Goal: Check status: Check status

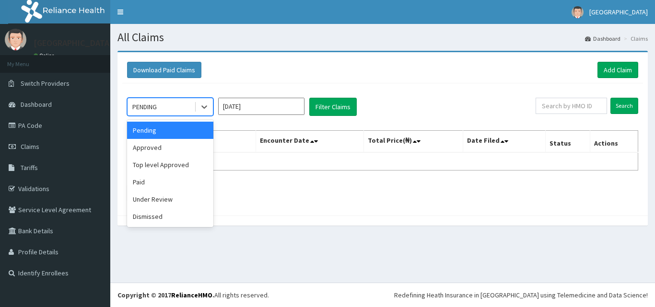
click at [177, 133] on div "Pending" at bounding box center [170, 130] width 86 height 17
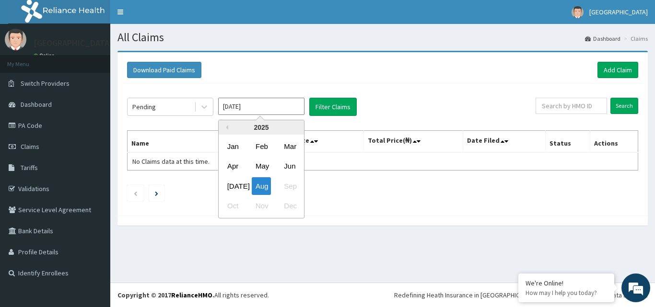
click at [244, 113] on input "Aug 2025" at bounding box center [261, 106] width 86 height 17
click at [271, 101] on input "[DATE]" at bounding box center [261, 106] width 86 height 17
click at [236, 184] on div "[DATE]" at bounding box center [232, 186] width 19 height 18
type input "[DATE]"
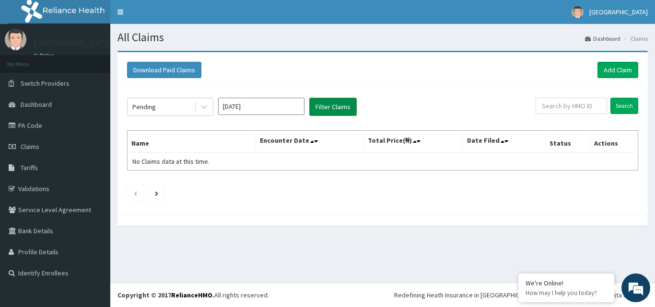
click at [333, 108] on button "Filter Claims" at bounding box center [332, 107] width 47 height 18
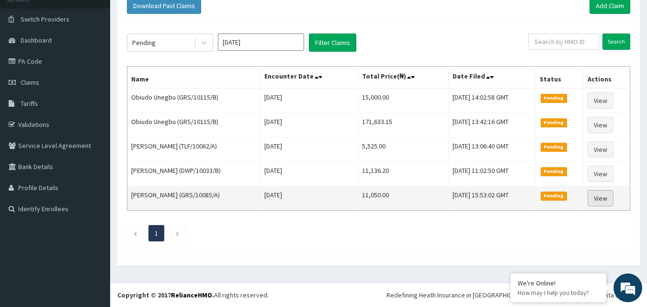
click at [608, 198] on link "View" at bounding box center [601, 198] width 26 height 16
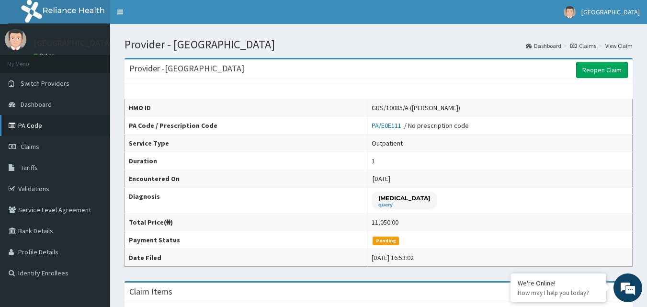
click at [56, 132] on link "PA Code" at bounding box center [55, 125] width 110 height 21
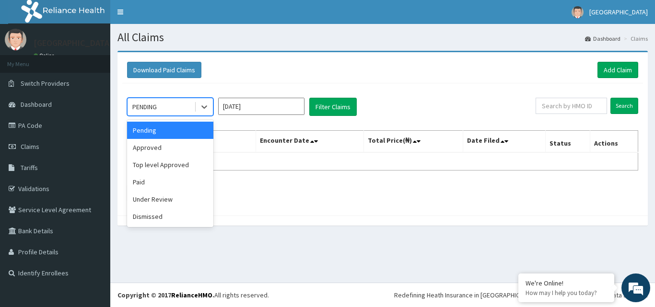
click at [166, 110] on div "PENDING" at bounding box center [160, 106] width 67 height 15
click at [158, 141] on div "Approved" at bounding box center [170, 147] width 86 height 17
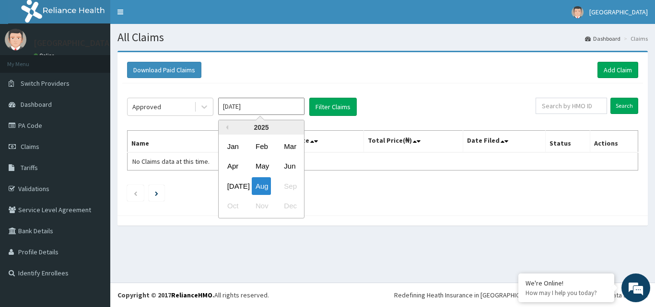
click at [243, 115] on input "[DATE]" at bounding box center [261, 106] width 86 height 17
click at [234, 187] on div "[DATE]" at bounding box center [232, 186] width 19 height 18
type input "[DATE]"
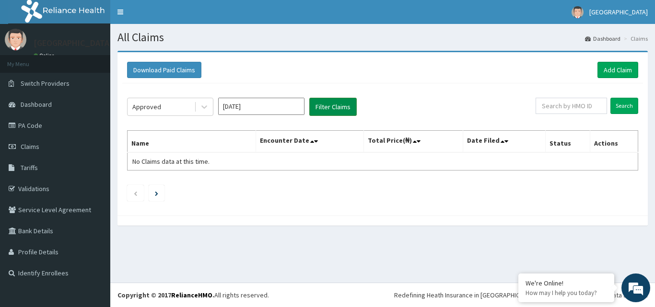
click at [347, 112] on button "Filter Claims" at bounding box center [332, 107] width 47 height 18
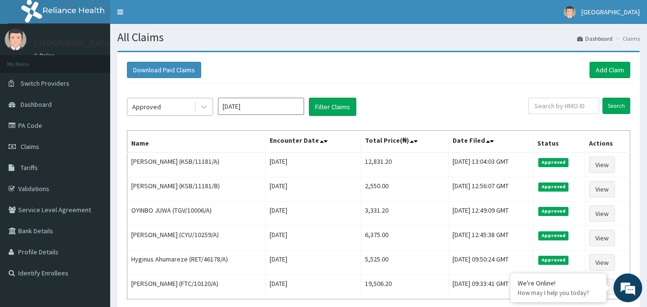
click at [161, 100] on div "Approved" at bounding box center [160, 106] width 67 height 15
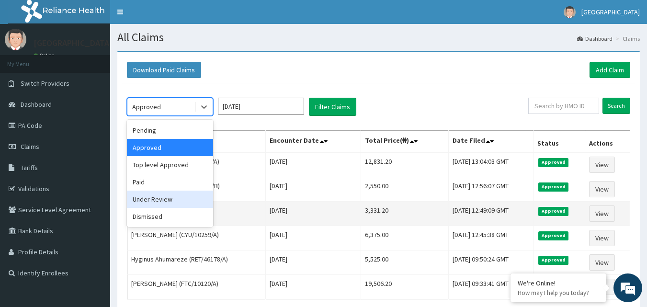
click at [151, 206] on div "Under Review" at bounding box center [170, 199] width 86 height 17
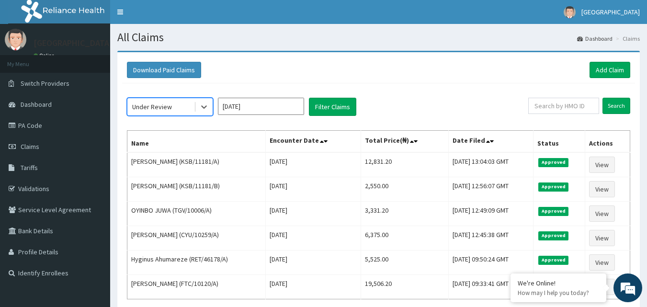
click at [321, 121] on div "option Under Review, selected. Select is focused ,type to refine list, press Do…" at bounding box center [378, 211] width 513 height 256
click at [321, 116] on button "Filter Claims" at bounding box center [332, 107] width 47 height 18
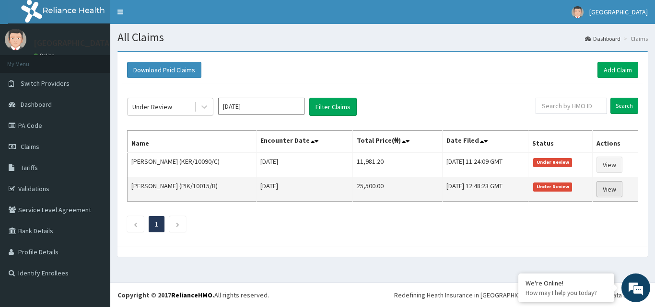
click at [608, 185] on link "View" at bounding box center [609, 189] width 26 height 16
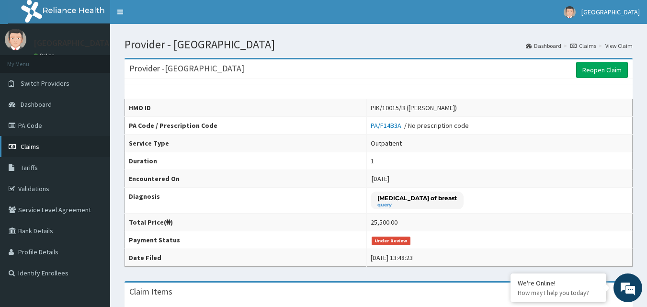
click at [93, 139] on link "Claims" at bounding box center [55, 146] width 110 height 21
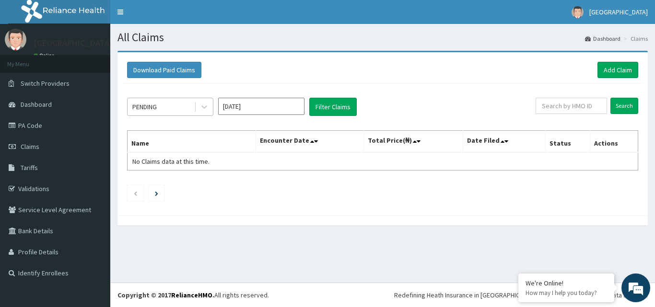
drag, startPoint x: 163, startPoint y: 94, endPoint x: 163, endPoint y: 100, distance: 5.8
click at [163, 94] on div "PENDING [DATE] Filter Claims Search Name Encounter Date Total Price(₦) Date Fil…" at bounding box center [382, 146] width 520 height 127
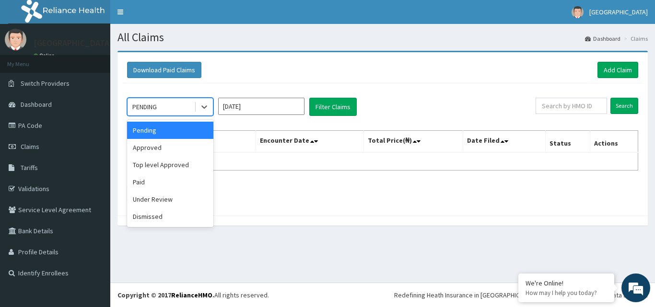
click at [163, 100] on div "PENDING" at bounding box center [160, 106] width 67 height 15
click at [163, 190] on div "Paid" at bounding box center [170, 181] width 86 height 17
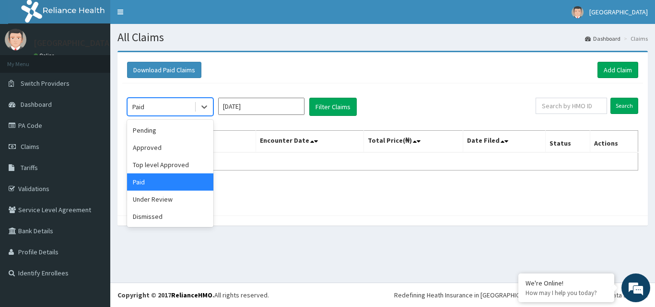
click at [156, 104] on div "Paid" at bounding box center [160, 106] width 67 height 15
click at [161, 202] on div "Under Review" at bounding box center [170, 199] width 86 height 17
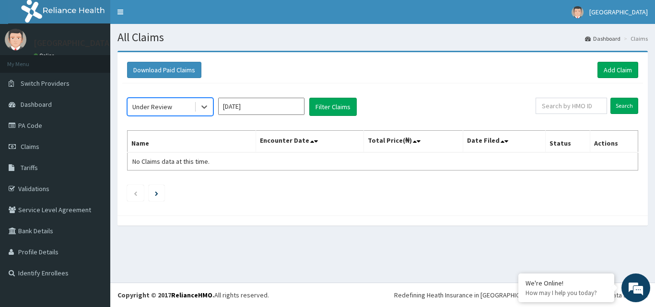
click at [289, 102] on input "[DATE]" at bounding box center [261, 106] width 86 height 17
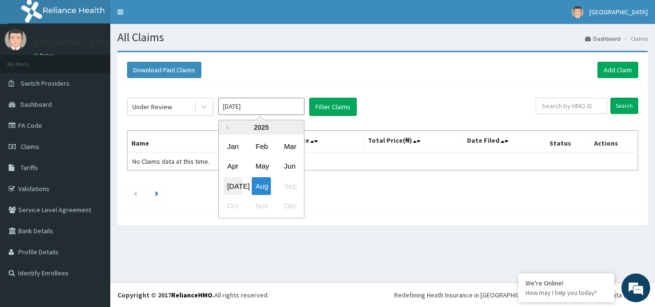
click at [240, 184] on div "[DATE]" at bounding box center [232, 186] width 19 height 18
type input "[DATE]"
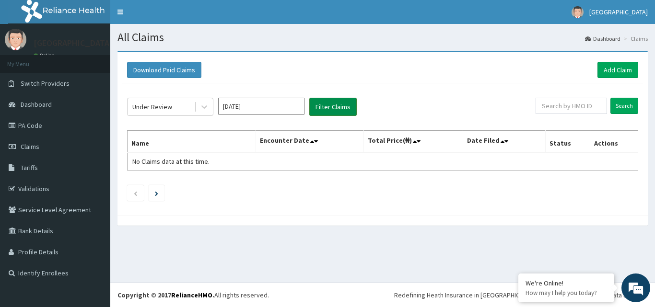
click at [338, 110] on button "Filter Claims" at bounding box center [332, 107] width 47 height 18
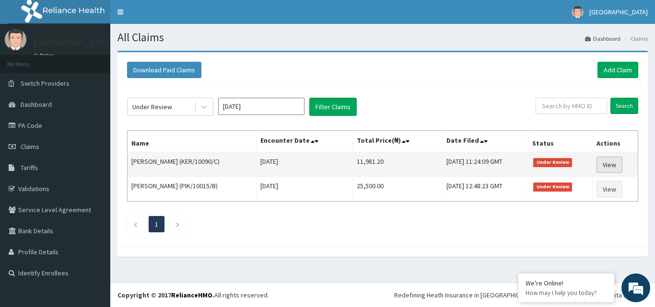
click at [617, 163] on link "View" at bounding box center [609, 165] width 26 height 16
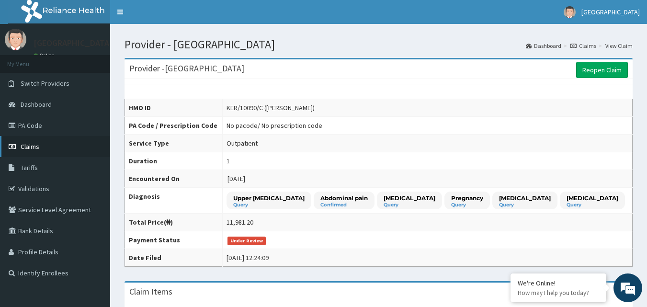
click at [49, 148] on link "Claims" at bounding box center [55, 146] width 110 height 21
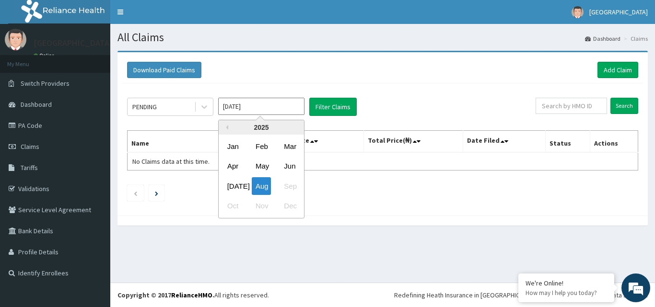
click at [254, 111] on input "[DATE]" at bounding box center [261, 106] width 86 height 17
click at [236, 183] on div "[DATE]" at bounding box center [232, 186] width 19 height 18
type input "[DATE]"
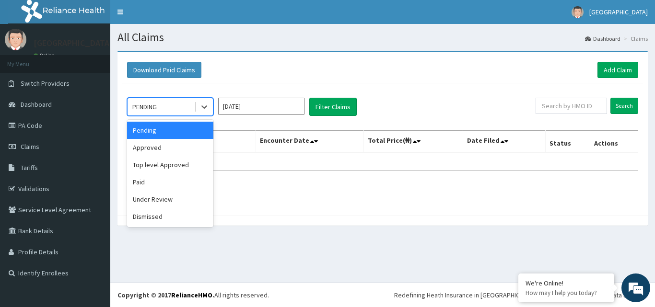
click at [157, 111] on div "PENDING" at bounding box center [144, 107] width 24 height 10
click at [157, 177] on div "Paid" at bounding box center [170, 181] width 86 height 17
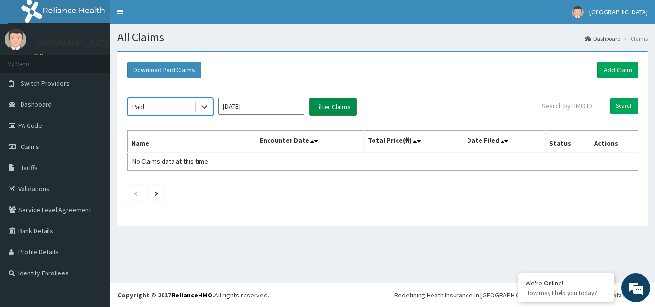
click at [335, 107] on button "Filter Claims" at bounding box center [332, 107] width 47 height 18
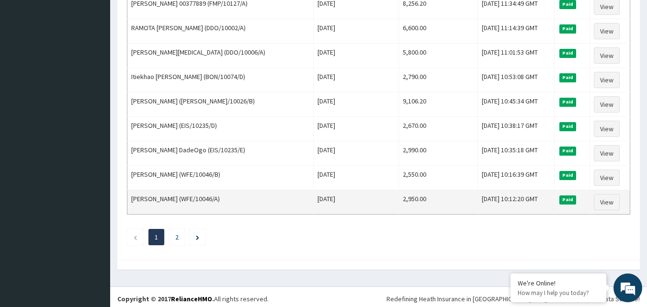
scroll to position [1164, 0]
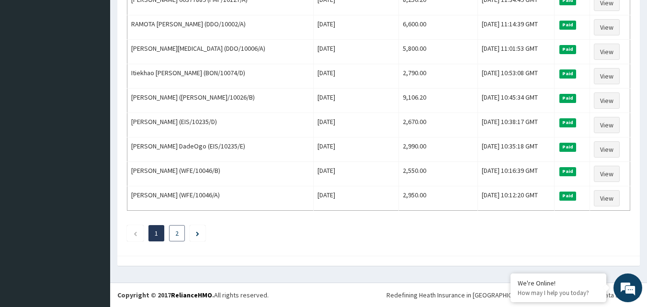
click at [182, 232] on li "2" at bounding box center [177, 233] width 16 height 16
click at [179, 231] on li "2" at bounding box center [177, 233] width 16 height 16
click at [175, 230] on link "2" at bounding box center [176, 233] width 3 height 9
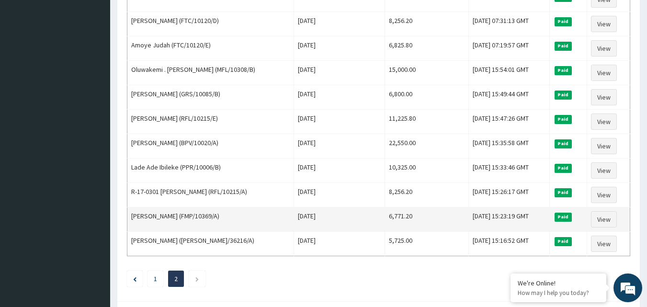
scroll to position [333, 0]
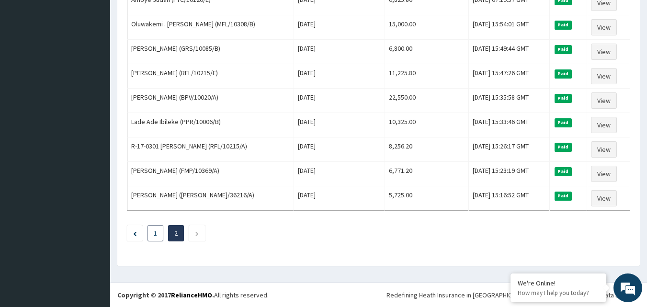
click at [156, 226] on li "1" at bounding box center [156, 233] width 16 height 16
click at [159, 235] on li "1" at bounding box center [156, 233] width 16 height 16
click at [158, 235] on li "1" at bounding box center [156, 233] width 16 height 16
click at [155, 233] on link "1" at bounding box center [155, 233] width 3 height 9
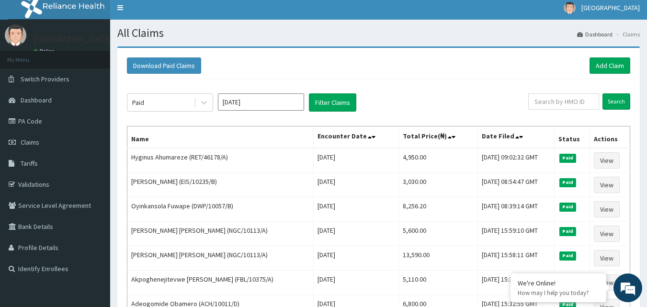
scroll to position [0, 0]
